Goal: Information Seeking & Learning: Find specific fact

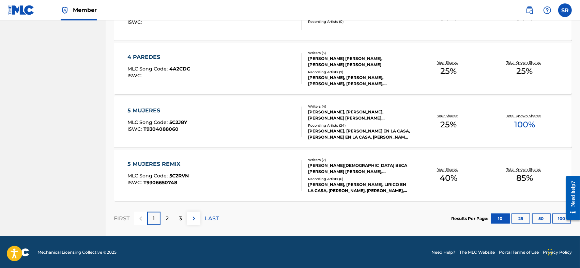
scroll to position [512, 0]
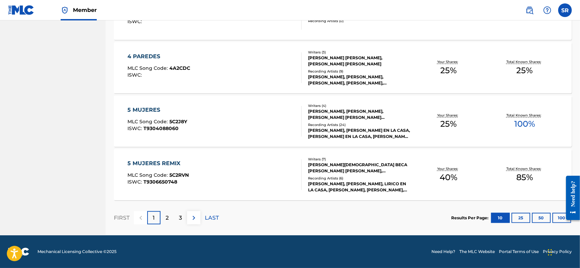
click at [170, 134] on div "2" at bounding box center [167, 217] width 13 height 13
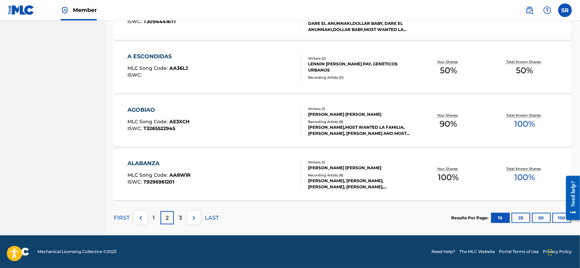
click at [183, 134] on div "3" at bounding box center [180, 217] width 13 height 13
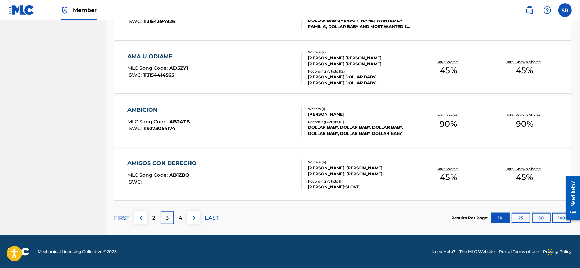
click at [179, 134] on div "4" at bounding box center [180, 217] width 13 height 13
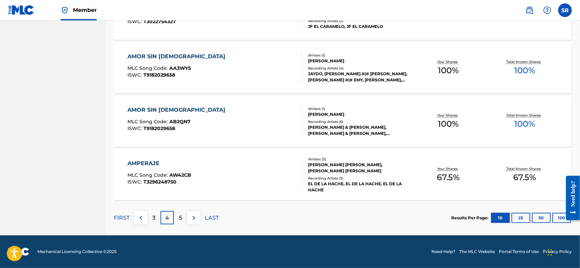
click at [183, 134] on div "5" at bounding box center [180, 217] width 13 height 13
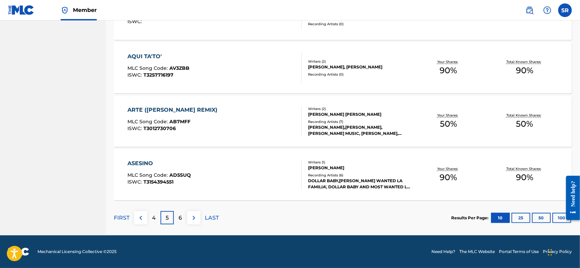
click at [180, 134] on p "6" at bounding box center [180, 218] width 3 height 8
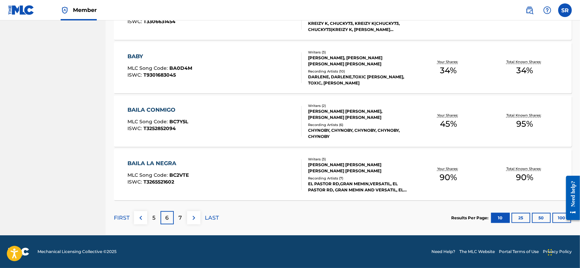
click at [181, 134] on p "7" at bounding box center [180, 218] width 3 height 8
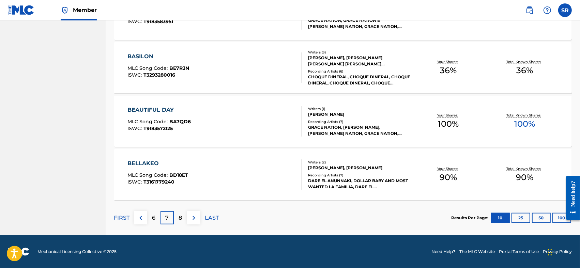
click at [183, 134] on div "8" at bounding box center [180, 217] width 13 height 13
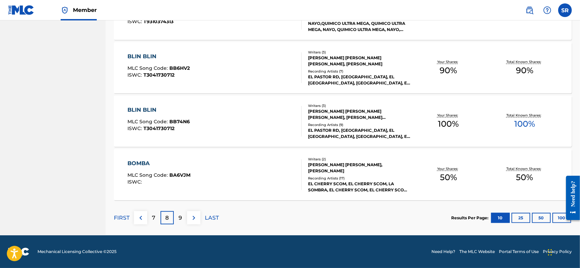
click at [180, 134] on p "9" at bounding box center [180, 218] width 3 height 8
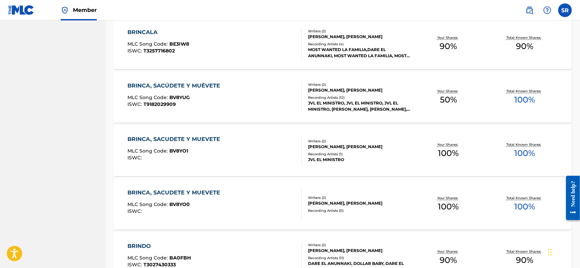
scroll to position [353, 0]
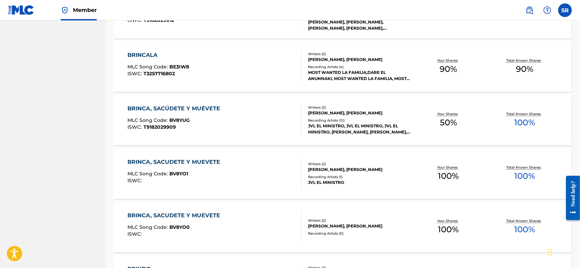
click at [223, 134] on div "BRINCA, SACÚDETE Y MUÉVETE MLC Song Code : BV8YUG ISWC : T9182029909 Writers ( …" at bounding box center [343, 119] width 458 height 51
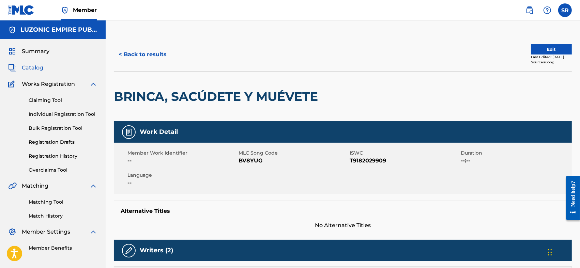
scroll to position [22, 0]
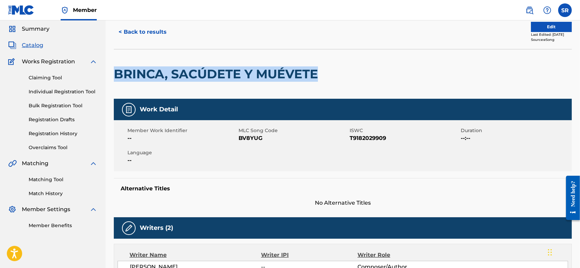
drag, startPoint x: 322, startPoint y: 69, endPoint x: 111, endPoint y: 74, distance: 210.3
copy h2 "BRINCA, SACÚDETE Y MUÉVETE"
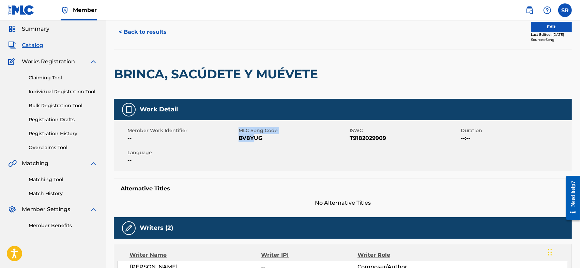
drag, startPoint x: 239, startPoint y: 139, endPoint x: 254, endPoint y: 143, distance: 15.3
click at [254, 134] on div "Member Work Identifier -- MLC Song Code BV8YUG ISWC T9182029909 Duration --:-- …" at bounding box center [343, 145] width 458 height 51
click at [258, 134] on div "Member Work Identifier -- MLC Song Code BV8YUG ISWC T9182029909 Duration --:-- …" at bounding box center [343, 145] width 458 height 51
drag, startPoint x: 264, startPoint y: 137, endPoint x: 239, endPoint y: 144, distance: 25.8
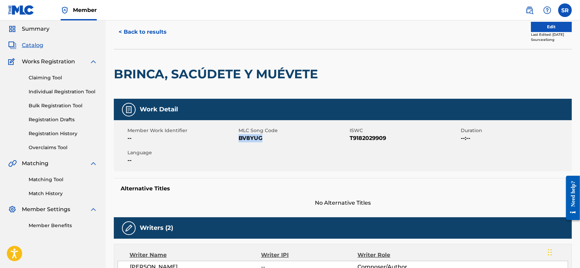
click at [239, 134] on div "Member Work Identifier -- MLC Song Code BV8YUG ISWC T9182029909 Duration --:-- …" at bounding box center [343, 145] width 458 height 51
copy span "BV8YUG"
drag, startPoint x: 351, startPoint y: 137, endPoint x: 386, endPoint y: 140, distance: 35.9
click at [288, 134] on span "T9182029909" at bounding box center [404, 138] width 109 height 8
copy span "T9182029909"
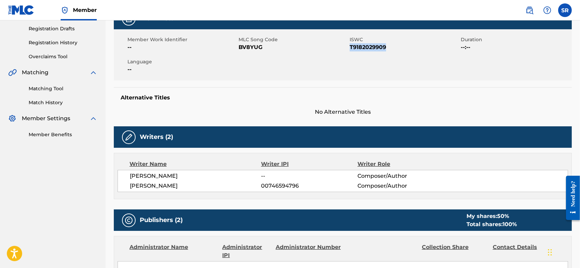
scroll to position [136, 0]
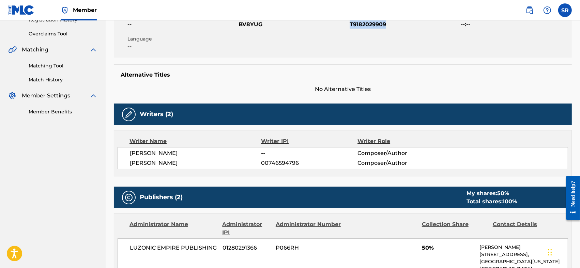
drag, startPoint x: 128, startPoint y: 153, endPoint x: 238, endPoint y: 157, distance: 110.1
click at [238, 134] on div "[PERSON_NAME] -- Composer/Author [PERSON_NAME] 00746594796 Composer/Author" at bounding box center [343, 158] width 451 height 22
copy span "[PERSON_NAME]"
click at [183, 134] on div "Administrator Name" at bounding box center [174, 228] width 88 height 16
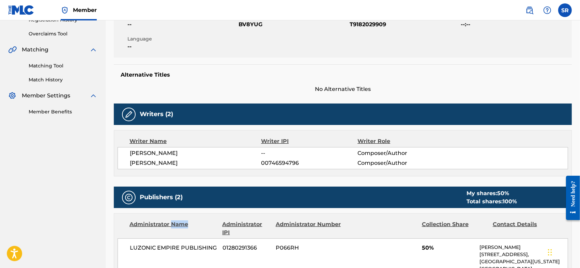
drag, startPoint x: 123, startPoint y: 166, endPoint x: 211, endPoint y: 169, distance: 88.3
click at [211, 134] on div "[PERSON_NAME] -- Composer/Author [PERSON_NAME] 00746594796 Composer/Author" at bounding box center [343, 158] width 451 height 22
copy span "[PERSON_NAME]"
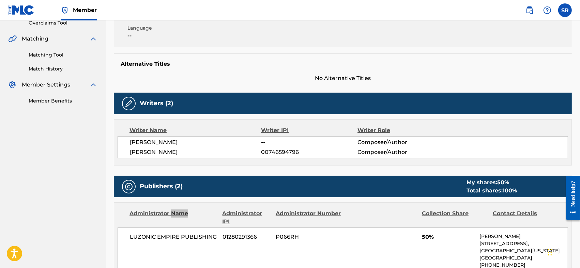
scroll to position [170, 0]
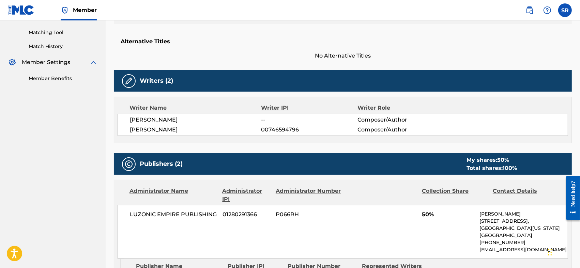
click at [180, 134] on h5 "Publishers (2)" at bounding box center [161, 164] width 43 height 8
click at [177, 134] on h5 "Publishers (2)" at bounding box center [161, 164] width 43 height 8
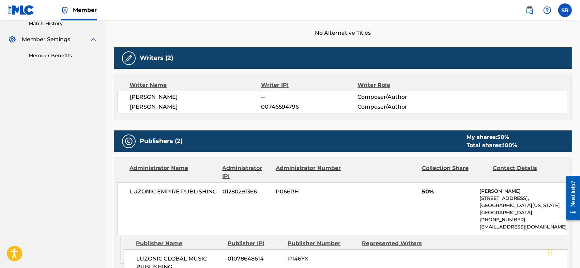
scroll to position [215, 0]
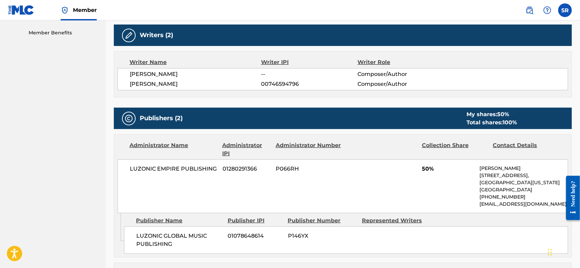
click at [169, 134] on div "LUZONIC EMPIRE PUBLISHING 01280291366 P066RH 50% [PERSON_NAME] [STREET_ADDRESS]…" at bounding box center [343, 186] width 451 height 54
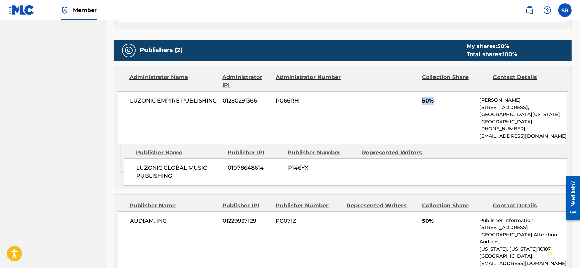
drag, startPoint x: 411, startPoint y: 106, endPoint x: 436, endPoint y: 106, distance: 24.5
click at [288, 106] on div "LUZONIC EMPIRE PUBLISHING 01280291366 P066RH 50% [PERSON_NAME] [STREET_ADDRESS]…" at bounding box center [343, 118] width 451 height 54
copy span "50%"
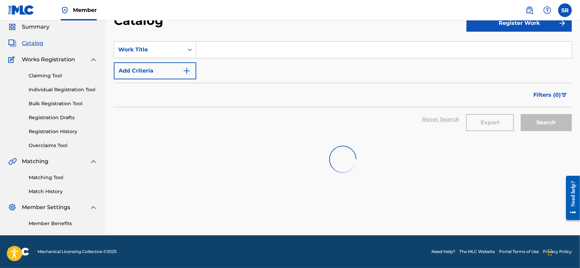
scroll to position [353, 0]
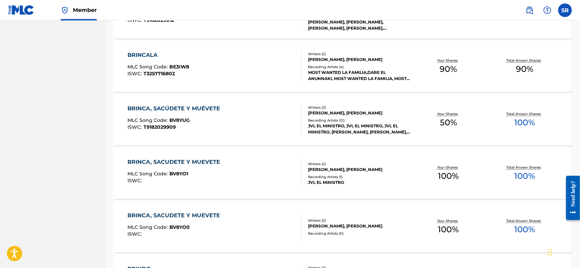
click at [240, 134] on div "BRINCA, SACUDETE Y MUEVETE MLC Song Code : BV8YO1 ISWC :" at bounding box center [214, 173] width 174 height 31
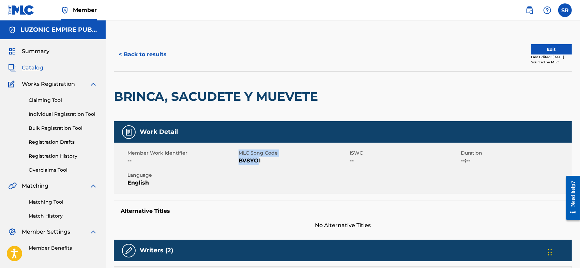
drag, startPoint x: 236, startPoint y: 162, endPoint x: 259, endPoint y: 166, distance: 23.4
click at [259, 134] on div "Member Work Identifier -- MLC Song Code BV8YO1 ISWC -- Duration --:-- Language …" at bounding box center [343, 168] width 458 height 51
click at [261, 134] on div "Member Work Identifier -- MLC Song Code BV8YO1 ISWC -- Duration --:-- Language …" at bounding box center [343, 168] width 458 height 51
drag, startPoint x: 263, startPoint y: 161, endPoint x: 239, endPoint y: 167, distance: 24.2
click at [239, 134] on div "Member Work Identifier -- MLC Song Code BV8YO1 ISWC -- Duration --:-- Language …" at bounding box center [343, 168] width 458 height 51
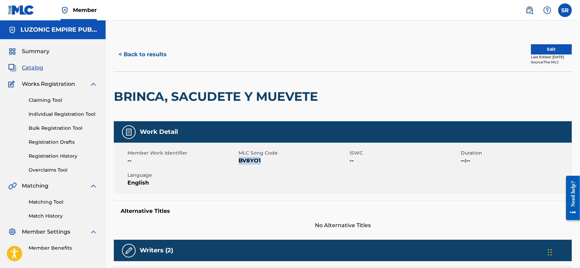
copy span "BV8YO1"
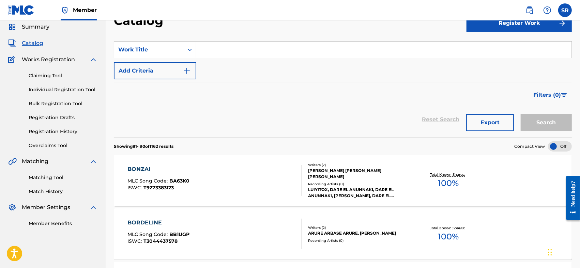
scroll to position [353, 0]
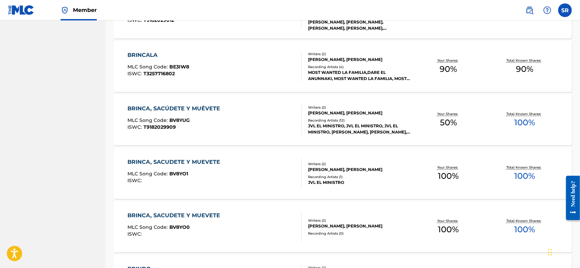
click at [216, 134] on div "BRINCA, SACUDETE Y MUEVETE" at bounding box center [175, 216] width 96 height 8
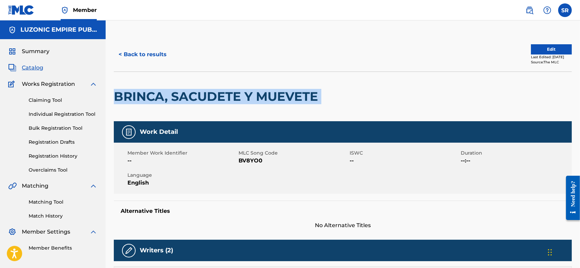
drag, startPoint x: 112, startPoint y: 93, endPoint x: 330, endPoint y: 96, distance: 217.8
copy div "BRINCA, SACUDETE Y MUEVETE"
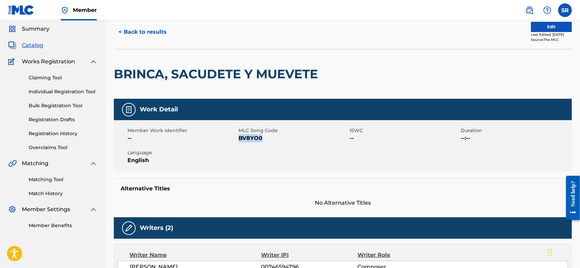
drag, startPoint x: 240, startPoint y: 141, endPoint x: 262, endPoint y: 142, distance: 21.5
click at [262, 134] on span "BV8YO0" at bounding box center [293, 138] width 109 height 8
copy span "BV8YO0"
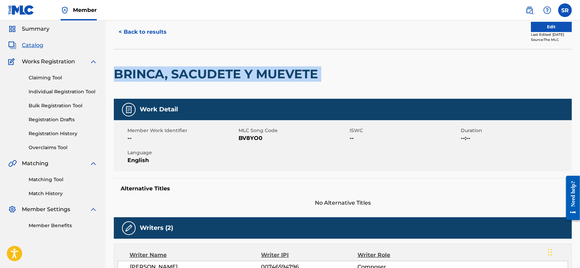
drag, startPoint x: 325, startPoint y: 73, endPoint x: 117, endPoint y: 86, distance: 208.6
click at [117, 86] on div "BRINCA, SACUDETE Y MUEVETE" at bounding box center [343, 74] width 458 height 50
copy div "BRINCA, SACUDETE Y MUEVETE"
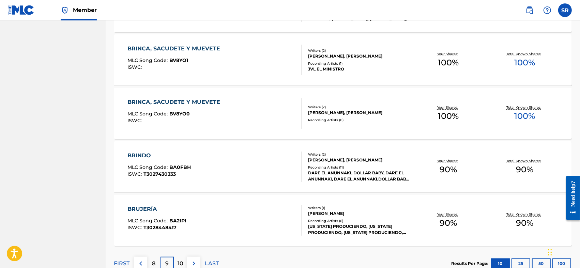
scroll to position [512, 0]
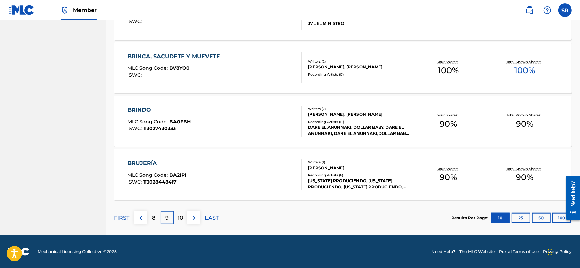
click at [183, 134] on p "10" at bounding box center [181, 218] width 6 height 8
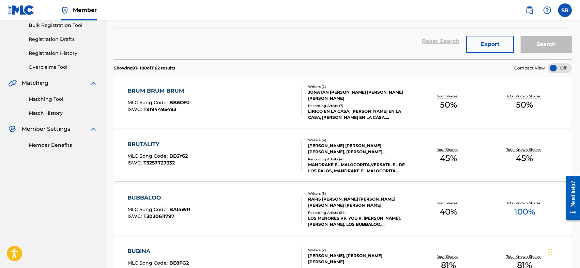
scroll to position [125, 0]
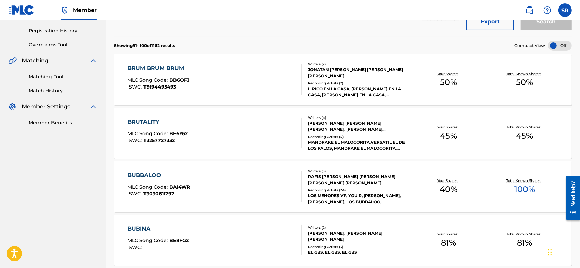
click at [189, 70] on div "BRUM BRUM BRUM" at bounding box center [158, 68] width 62 height 8
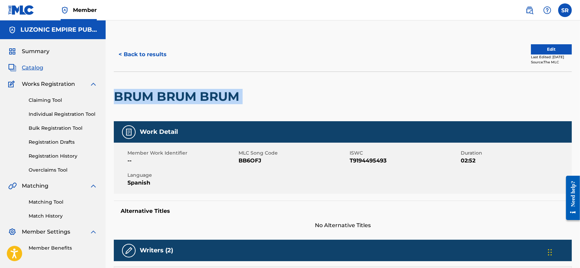
drag, startPoint x: 247, startPoint y: 92, endPoint x: 115, endPoint y: 106, distance: 132.3
click at [115, 106] on div "BRUM BRUM BRUM" at bounding box center [343, 97] width 458 height 50
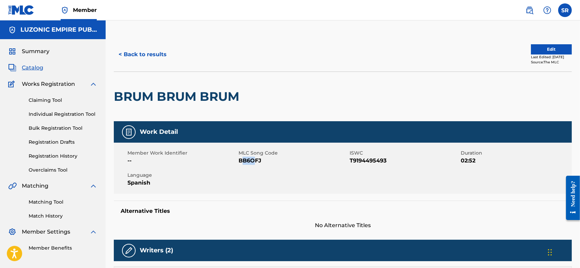
drag, startPoint x: 242, startPoint y: 164, endPoint x: 253, endPoint y: 163, distance: 10.9
click at [253, 134] on span "BB6OFJ" at bounding box center [293, 161] width 109 height 8
drag, startPoint x: 238, startPoint y: 163, endPoint x: 259, endPoint y: 164, distance: 21.5
click at [259, 134] on div "Member Work Identifier -- MLC Song Code BB6OFJ ISWC T9194495493 Duration 02:52 …" at bounding box center [343, 168] width 458 height 51
click at [262, 134] on div "Member Work Identifier -- MLC Song Code BB6OFJ ISWC T9194495493 Duration 02:52 …" at bounding box center [343, 168] width 458 height 51
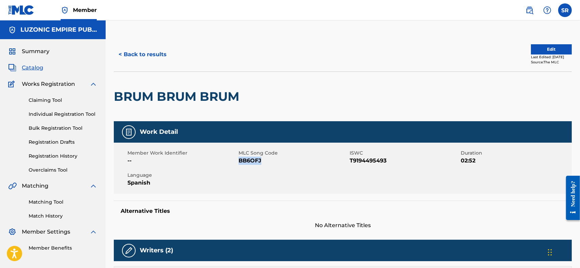
drag, startPoint x: 264, startPoint y: 163, endPoint x: 240, endPoint y: 168, distance: 25.3
click at [240, 134] on div "Member Work Identifier -- MLC Song Code BB6OFJ ISWC T9194495493 Duration 02:52 …" at bounding box center [343, 168] width 458 height 51
click at [221, 134] on div "Member Work Identifier -- MLC Song Code BB6OFJ ISWC T9194495493 Duration 02:52 …" at bounding box center [343, 168] width 458 height 51
drag, startPoint x: 351, startPoint y: 162, endPoint x: 387, endPoint y: 167, distance: 37.2
click at [288, 134] on div "Member Work Identifier -- MLC Song Code BB6OFJ ISWC T9194495493 Duration 02:52 …" at bounding box center [343, 168] width 458 height 51
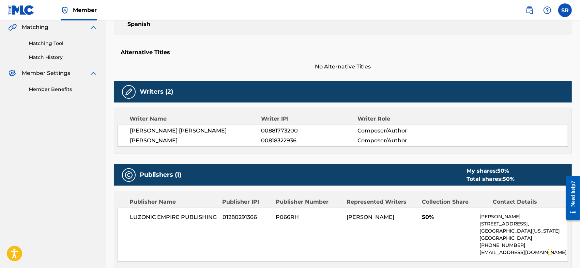
scroll to position [182, 0]
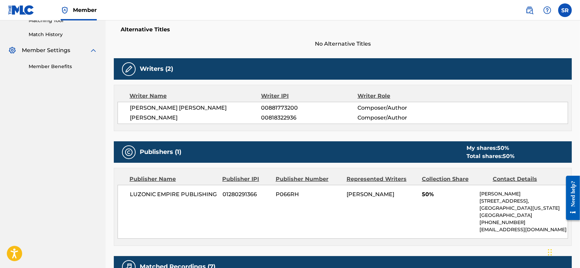
drag, startPoint x: 130, startPoint y: 108, endPoint x: 211, endPoint y: 120, distance: 81.6
click at [211, 120] on div "[PERSON_NAME] [PERSON_NAME] 00881773200 Composer/Author [PERSON_NAME] 008183229…" at bounding box center [343, 113] width 451 height 22
click at [222, 121] on span "[PERSON_NAME]" at bounding box center [196, 118] width 132 height 8
drag, startPoint x: 129, startPoint y: 109, endPoint x: 188, endPoint y: 109, distance: 59.0
click at [188, 109] on div "[PERSON_NAME] [PERSON_NAME] 00881773200 Composer/Author [PERSON_NAME] 008183229…" at bounding box center [343, 113] width 451 height 22
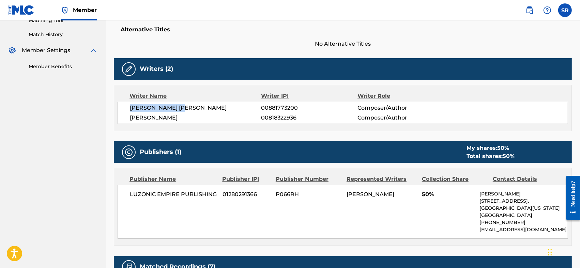
drag, startPoint x: 128, startPoint y: 117, endPoint x: 217, endPoint y: 117, distance: 88.9
click at [217, 117] on div "[PERSON_NAME] [PERSON_NAME] 00881773200 Composer/Author [PERSON_NAME] 008183229…" at bounding box center [343, 113] width 451 height 22
drag, startPoint x: 185, startPoint y: 222, endPoint x: 180, endPoint y: 207, distance: 15.8
click at [183, 134] on div "LUZONIC EMPIRE PUBLISHING 01280291366 P066RH [PERSON_NAME] 50% [PERSON_NAME] [S…" at bounding box center [343, 212] width 451 height 54
drag, startPoint x: 128, startPoint y: 104, endPoint x: 190, endPoint y: 104, distance: 61.7
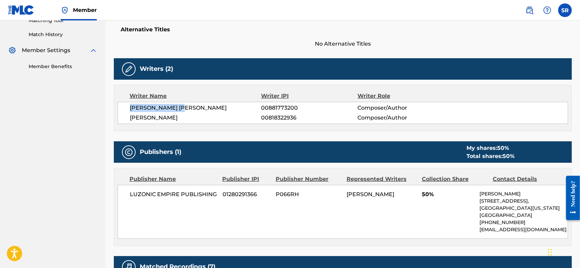
click at [190, 104] on div "[PERSON_NAME] [PERSON_NAME] 00881773200 Composer/Author [PERSON_NAME] 008183229…" at bounding box center [343, 113] width 451 height 22
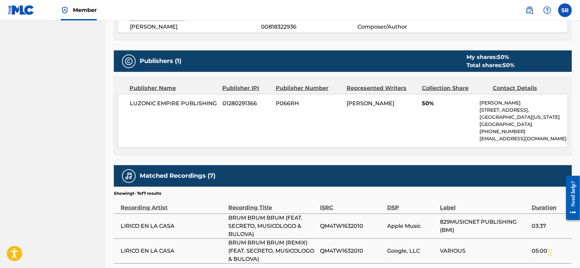
scroll to position [341, 0]
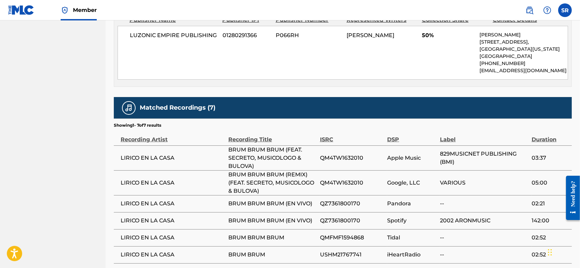
click at [158, 134] on span "LIRICO EN LA CASA" at bounding box center [173, 158] width 104 height 8
drag, startPoint x: 164, startPoint y: 159, endPoint x: 184, endPoint y: 146, distance: 24.2
click at [164, 134] on span "LIRICO EN LA CASA" at bounding box center [173, 158] width 104 height 8
click at [240, 134] on span "BRUM BRUM BRUM (FEAT. SECRETO, MUSICOLOGO & BULOVA)" at bounding box center [272, 158] width 88 height 25
click at [242, 134] on span "BRUM BRUM BRUM (FEAT. SECRETO, MUSICOLOGO & BULOVA)" at bounding box center [272, 158] width 88 height 25
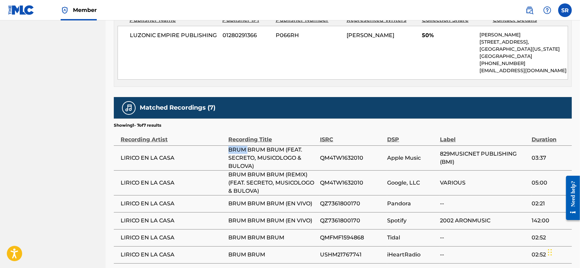
drag, startPoint x: 242, startPoint y: 153, endPoint x: 238, endPoint y: 150, distance: 5.1
click at [242, 134] on span "BRUM BRUM BRUM (FEAT. SECRETO, MUSICOLOGO & BULOVA)" at bounding box center [272, 158] width 88 height 25
click at [222, 134] on td "LIRICO EN LA CASA" at bounding box center [171, 158] width 115 height 25
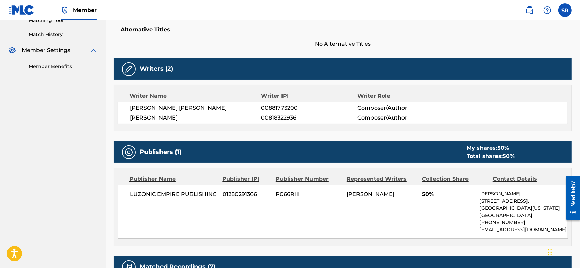
scroll to position [204, 0]
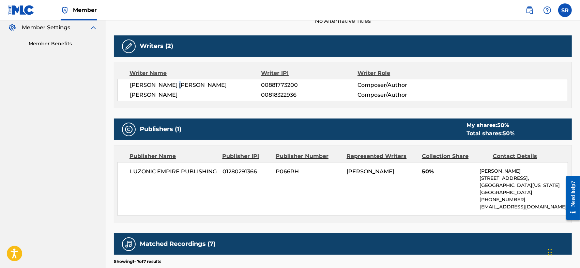
click at [180, 84] on span "[PERSON_NAME] [PERSON_NAME]" at bounding box center [196, 85] width 132 height 8
click at [278, 78] on div "Writer Name Writer IPI Writer Role [PERSON_NAME] [PERSON_NAME] 00881773200 Comp…" at bounding box center [343, 85] width 458 height 46
click at [282, 85] on span "00881773200" at bounding box center [309, 85] width 96 height 8
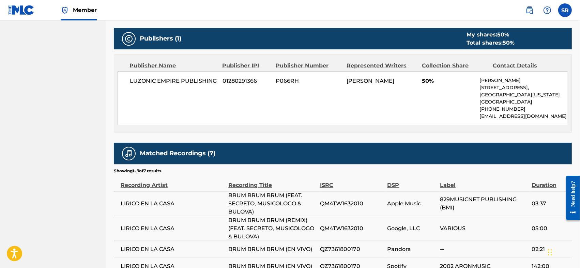
scroll to position [250, 0]
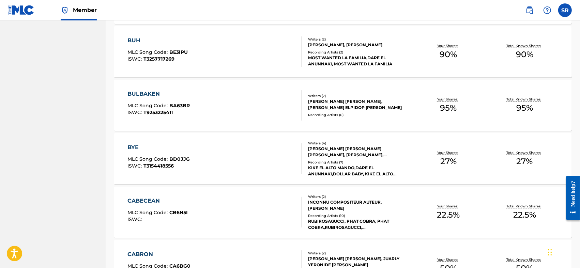
scroll to position [512, 0]
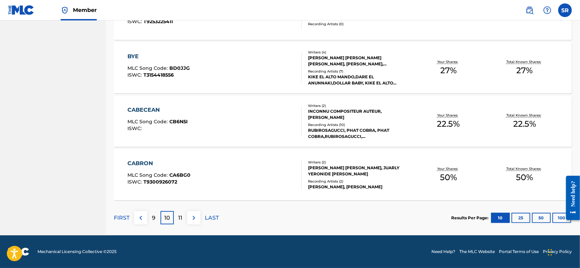
click at [138, 134] on img at bounding box center [141, 218] width 8 height 8
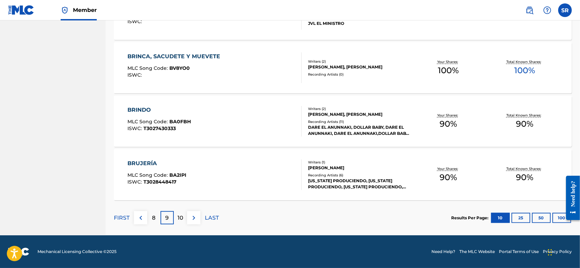
click at [123, 134] on p "FIRST" at bounding box center [122, 218] width 16 height 8
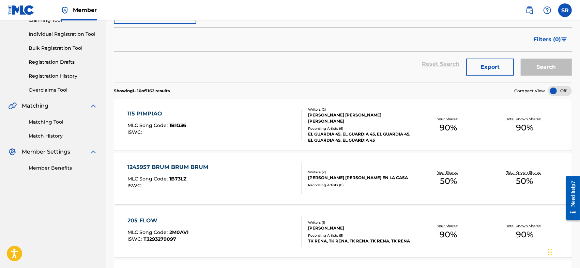
scroll to position [57, 0]
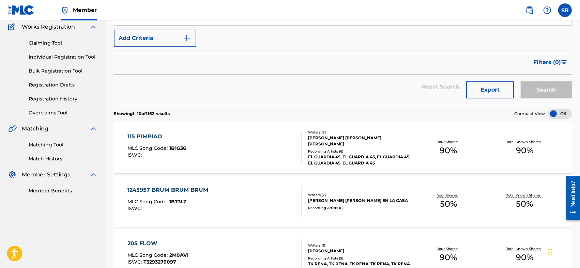
click at [212, 134] on div "1245957 BRUM BRUM BRUM MLC Song Code : 1B73LZ ISWC :" at bounding box center [214, 201] width 174 height 31
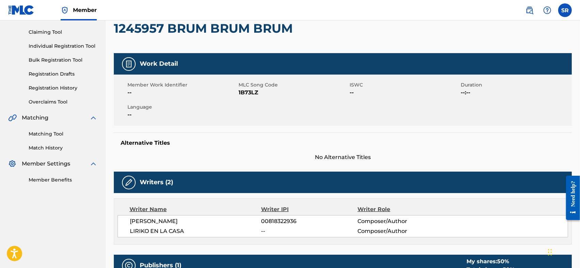
scroll to position [45, 0]
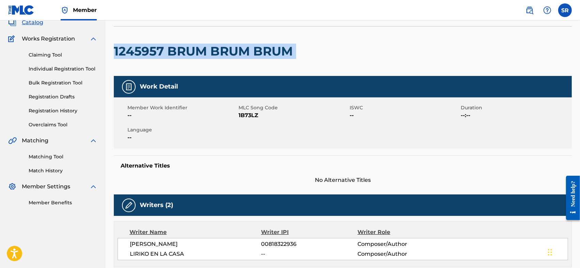
drag, startPoint x: 307, startPoint y: 53, endPoint x: 112, endPoint y: 69, distance: 195.9
click at [112, 69] on div "< Back to results Edit Last Edited: [DATE] Source: CWR 1245957 BRUM BRUM BRUM W…" at bounding box center [343, 227] width 474 height 471
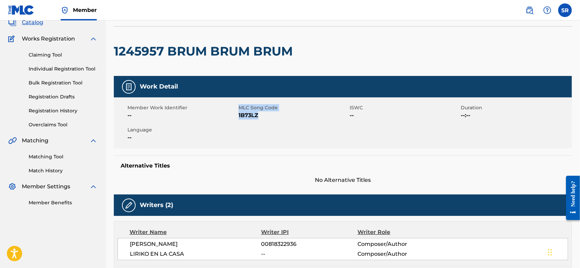
drag, startPoint x: 231, startPoint y: 112, endPoint x: 258, endPoint y: 116, distance: 27.1
click at [258, 116] on div "Member Work Identifier -- MLC Song Code 1B73LZ ISWC -- Duration --:-- Language …" at bounding box center [343, 122] width 458 height 51
click at [259, 116] on span "1B73LZ" at bounding box center [293, 115] width 109 height 8
click at [261, 117] on span "1B73LZ" at bounding box center [293, 115] width 109 height 8
click at [256, 115] on span "1B73LZ" at bounding box center [293, 115] width 109 height 8
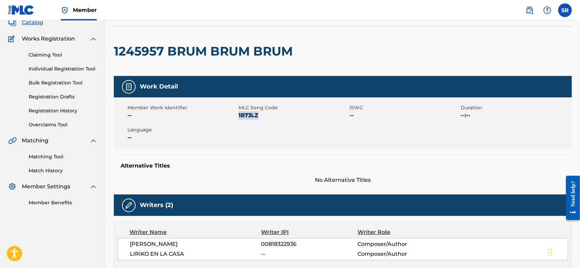
drag, startPoint x: 261, startPoint y: 115, endPoint x: 239, endPoint y: 121, distance: 23.5
click at [239, 121] on div "Member Work Identifier -- MLC Song Code 1B73LZ ISWC -- Duration --:-- Language …" at bounding box center [343, 122] width 458 height 51
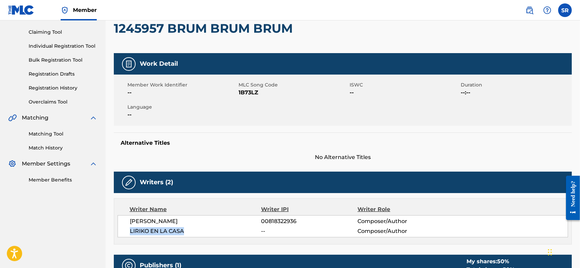
drag, startPoint x: 185, startPoint y: 228, endPoint x: 125, endPoint y: 232, distance: 60.8
click at [125, 134] on div "[PERSON_NAME] 00818322936 Composer/Author LIRIKO EN LA CASA -- Composer/Author" at bounding box center [343, 226] width 451 height 22
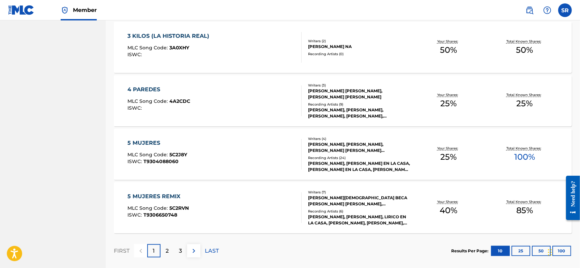
scroll to position [512, 0]
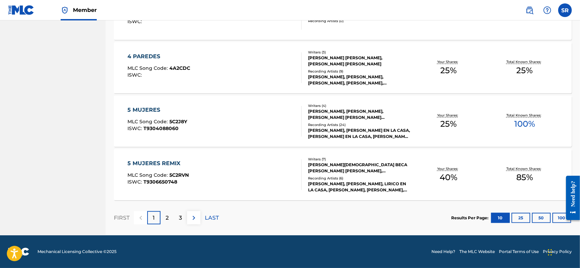
click at [212, 134] on p "LAST" at bounding box center [212, 218] width 14 height 8
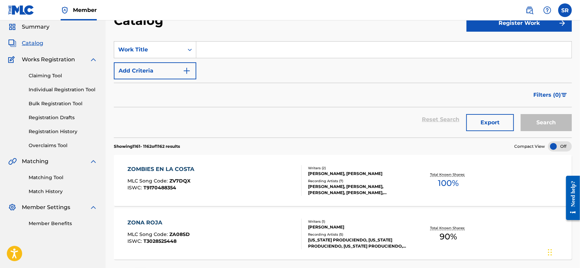
scroll to position [84, 0]
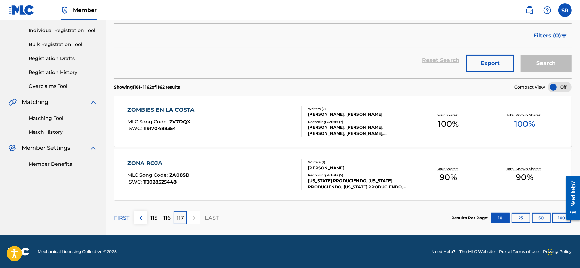
click at [122, 134] on p "FIRST" at bounding box center [122, 218] width 16 height 8
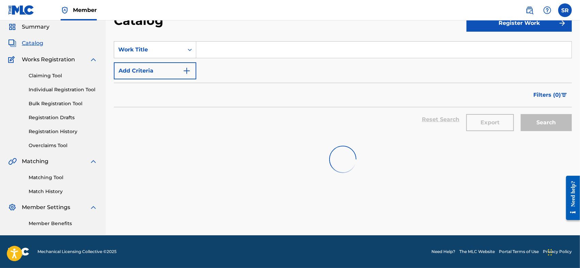
scroll to position [512, 0]
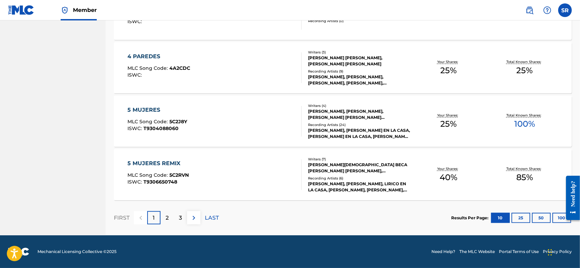
click at [209, 134] on p "LAST" at bounding box center [212, 218] width 14 height 8
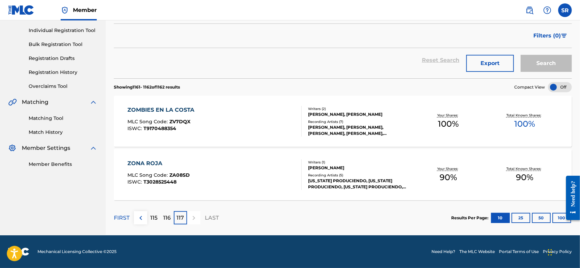
scroll to position [61, 0]
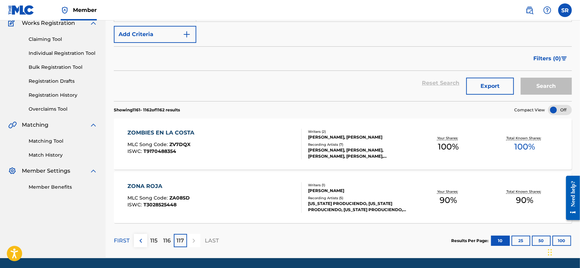
click at [116, 134] on p "FIRST" at bounding box center [122, 241] width 16 height 8
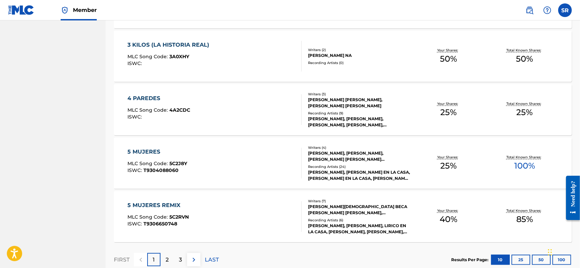
scroll to position [512, 0]
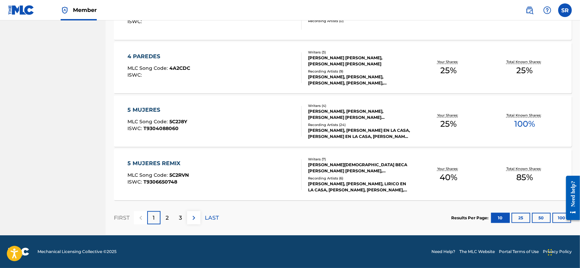
click at [185, 134] on div "3" at bounding box center [180, 217] width 13 height 13
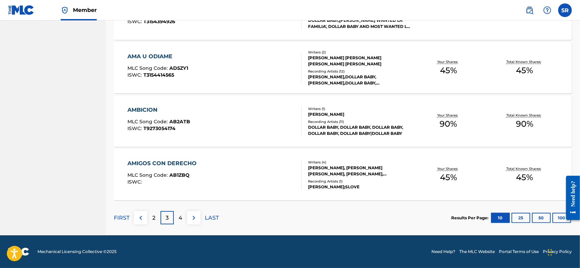
click at [182, 134] on div "FIRST 2 3 4 LAST" at bounding box center [166, 217] width 105 height 35
click at [182, 134] on div "4" at bounding box center [180, 217] width 13 height 13
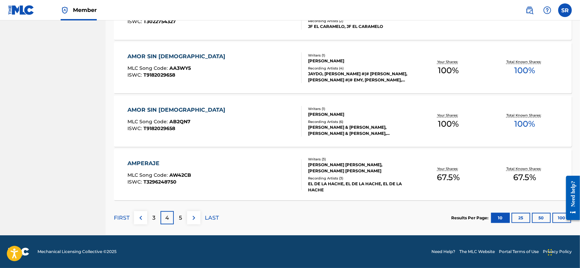
click at [178, 134] on div "5" at bounding box center [180, 217] width 13 height 13
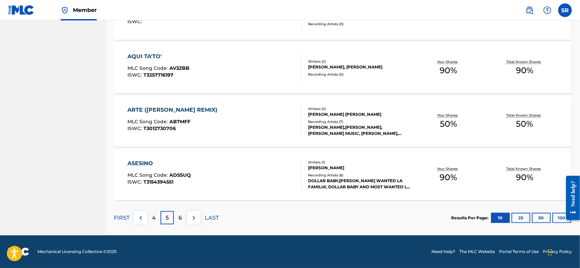
click at [182, 134] on p "6" at bounding box center [180, 218] width 3 height 8
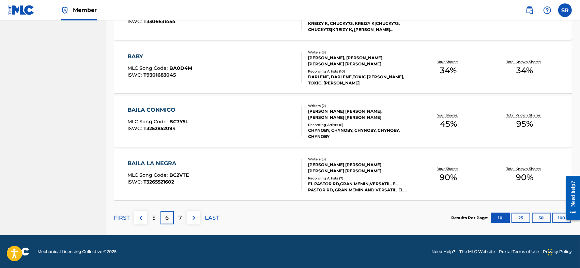
click at [183, 134] on div "7" at bounding box center [180, 217] width 13 height 13
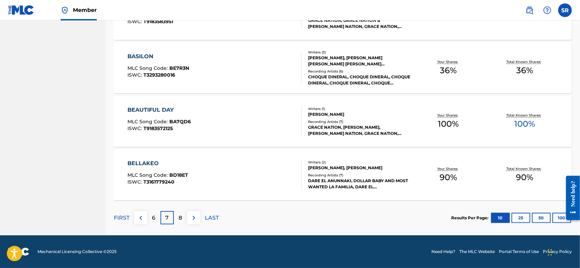
click at [180, 134] on div "8" at bounding box center [180, 217] width 13 height 13
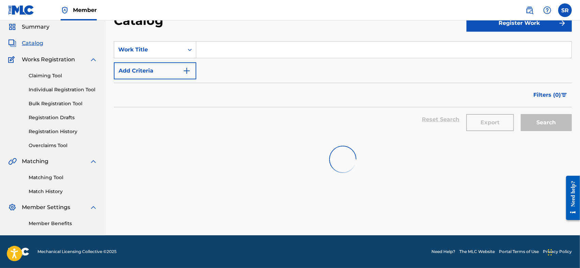
scroll to position [25, 0]
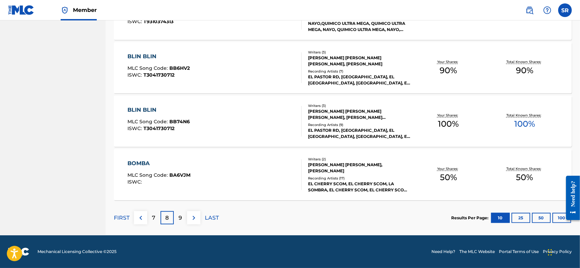
click at [180, 134] on p "9" at bounding box center [180, 218] width 3 height 8
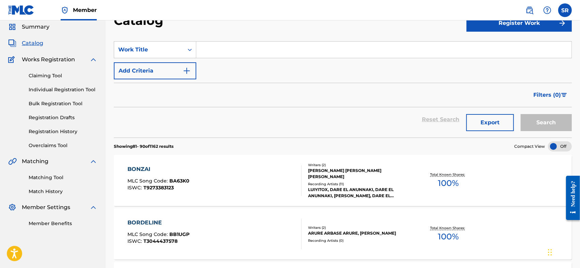
scroll to position [512, 0]
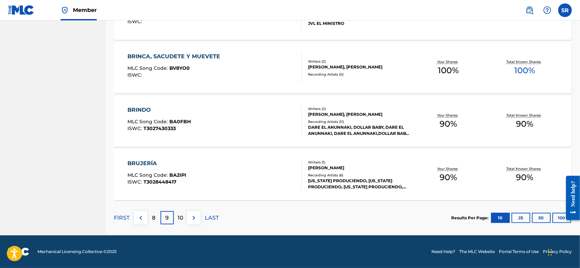
click at [183, 134] on div "10" at bounding box center [180, 217] width 13 height 13
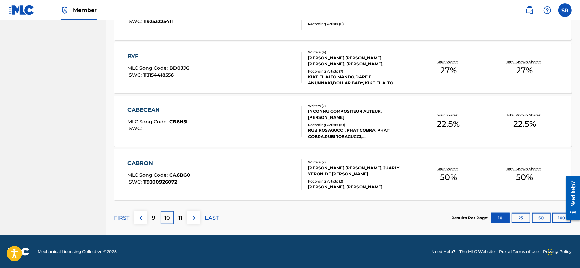
click at [180, 134] on div "11" at bounding box center [180, 217] width 13 height 13
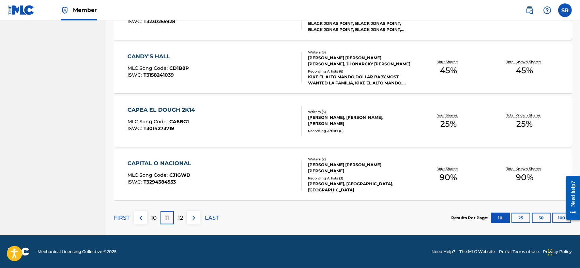
click at [176, 134] on div "12" at bounding box center [180, 217] width 13 height 13
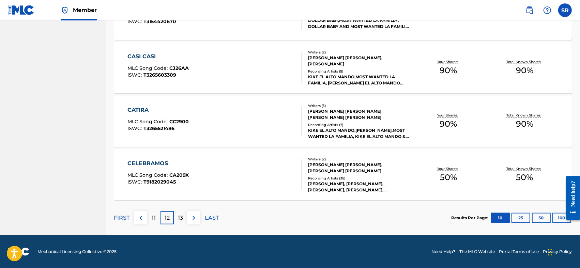
click at [181, 134] on p "13" at bounding box center [180, 218] width 5 height 8
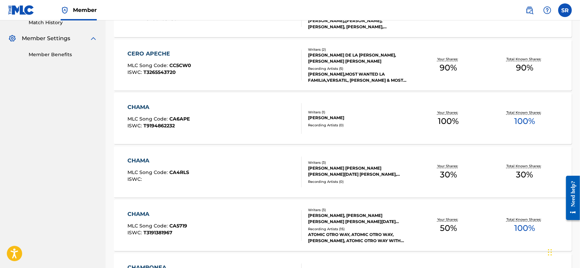
scroll to position [239, 0]
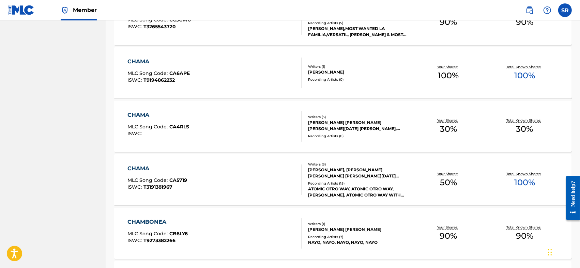
click at [218, 124] on div "CHAMA MLC Song Code : CA4RLS ISWC :" at bounding box center [214, 126] width 174 height 31
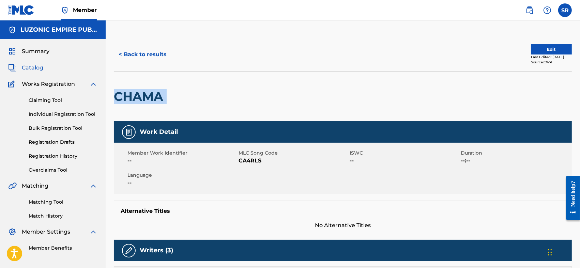
drag, startPoint x: 172, startPoint y: 91, endPoint x: 115, endPoint y: 109, distance: 60.0
click at [115, 109] on div "CHAMA" at bounding box center [343, 97] width 458 height 50
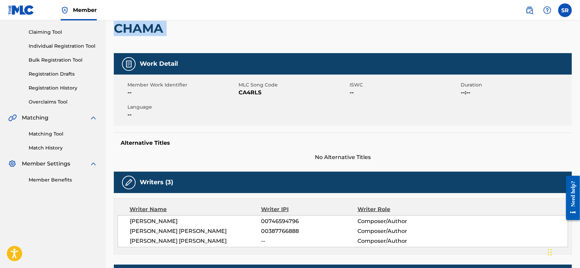
scroll to position [136, 0]
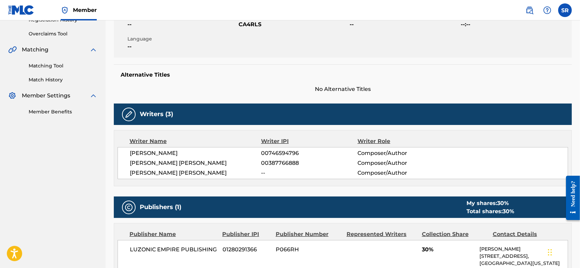
drag, startPoint x: 130, startPoint y: 154, endPoint x: 215, endPoint y: 153, distance: 84.9
click at [215, 134] on span "[PERSON_NAME]" at bounding box center [196, 153] width 132 height 8
click at [204, 134] on span "[PERSON_NAME] [PERSON_NAME]" at bounding box center [196, 163] width 132 height 8
drag, startPoint x: 126, startPoint y: 162, endPoint x: 191, endPoint y: 154, distance: 65.2
click at [193, 134] on div "[PERSON_NAME] 00746594796 Composer/Author [PERSON_NAME] [PERSON_NAME] 003877668…" at bounding box center [343, 163] width 451 height 32
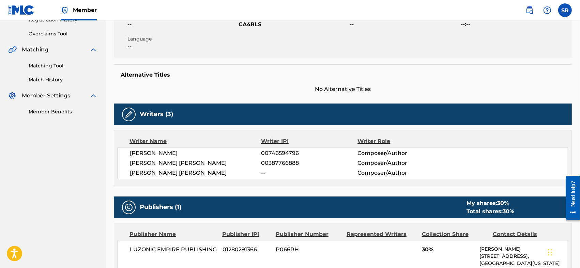
click at [146, 134] on span "[PERSON_NAME] [PERSON_NAME]" at bounding box center [196, 163] width 132 height 8
drag, startPoint x: 130, startPoint y: 162, endPoint x: 223, endPoint y: 158, distance: 93.8
click at [223, 134] on div "[PERSON_NAME] 00746594796 Composer/Author [PERSON_NAME] [PERSON_NAME] 003877668…" at bounding box center [343, 163] width 451 height 32
click at [85, 134] on nav "LUZONIC EMPIRE PUBLISHING Summary Catalog Works Registration Claiming Tool Indi…" at bounding box center [53, 133] width 106 height 498
drag, startPoint x: 137, startPoint y: 170, endPoint x: 193, endPoint y: 175, distance: 55.8
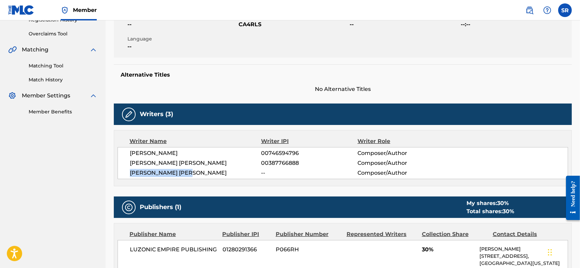
click at [193, 134] on div "[PERSON_NAME] 00746594796 Composer/Author [PERSON_NAME] [PERSON_NAME] 003877668…" at bounding box center [343, 163] width 451 height 32
